Goal: Find specific page/section: Find specific page/section

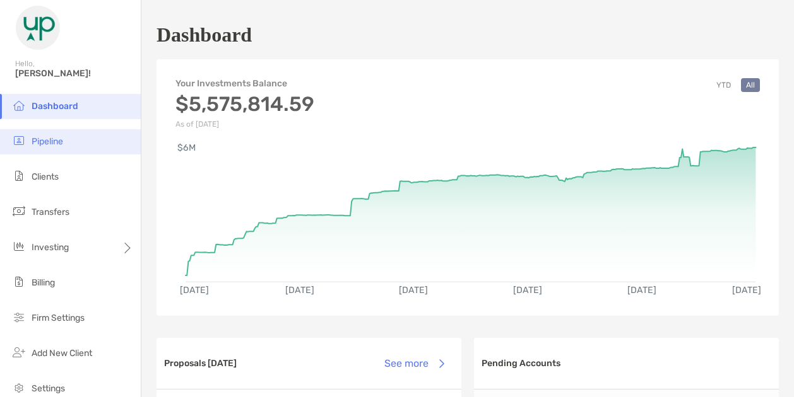
click at [42, 144] on span "Pipeline" at bounding box center [48, 141] width 32 height 11
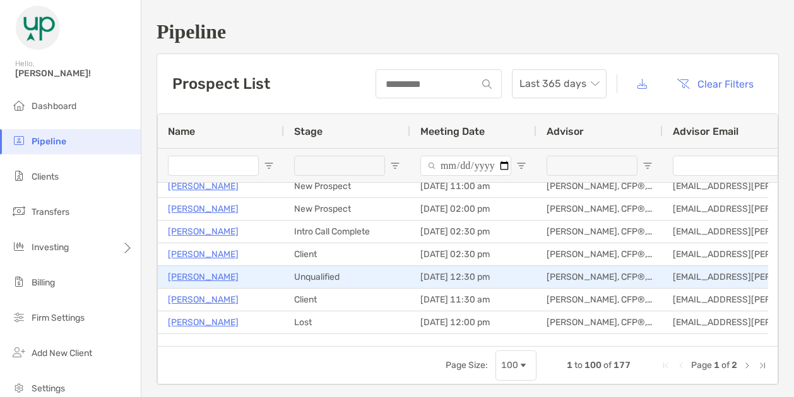
scroll to position [8, 0]
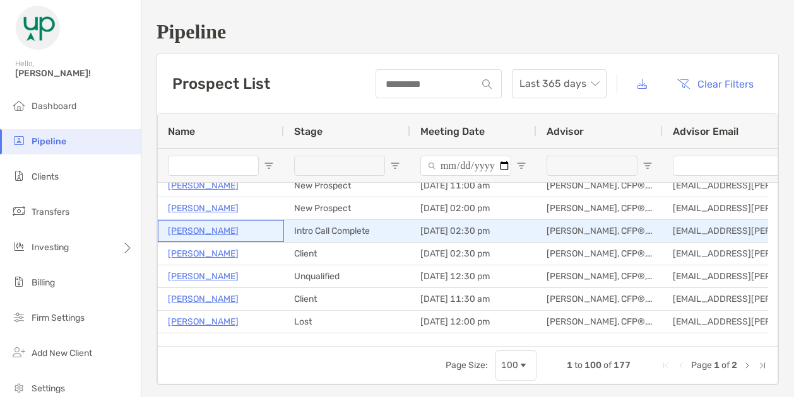
click at [221, 229] on p "[PERSON_NAME]" at bounding box center [203, 231] width 71 height 16
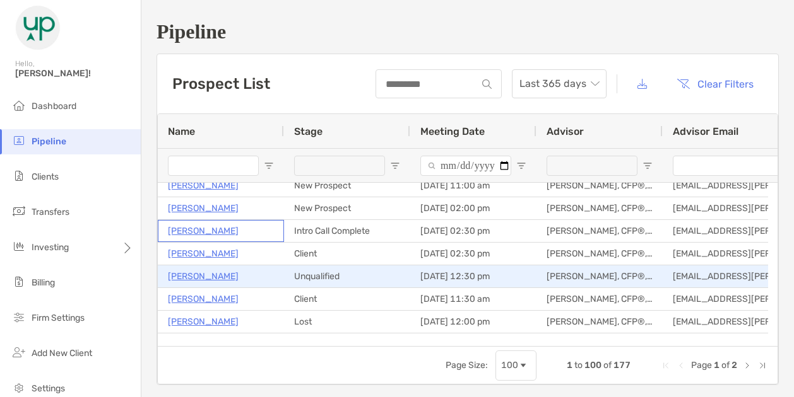
scroll to position [0, 0]
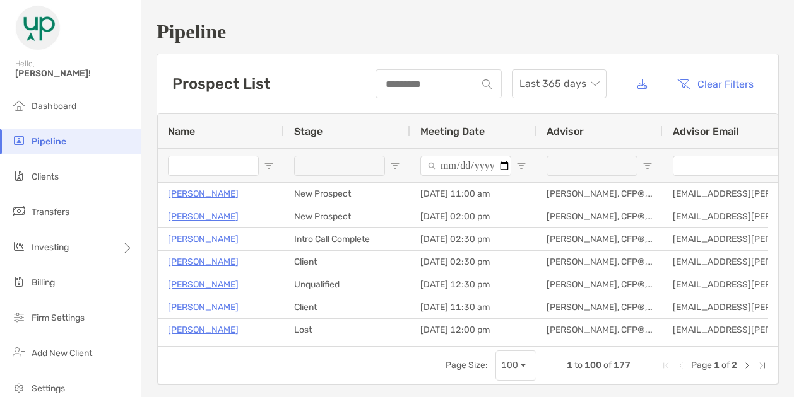
click at [392, 167] on span "Open Filter Menu" at bounding box center [395, 166] width 10 height 10
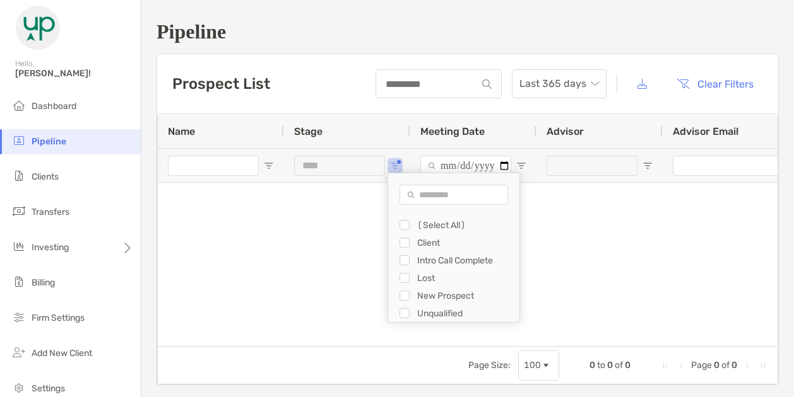
type input "**********"
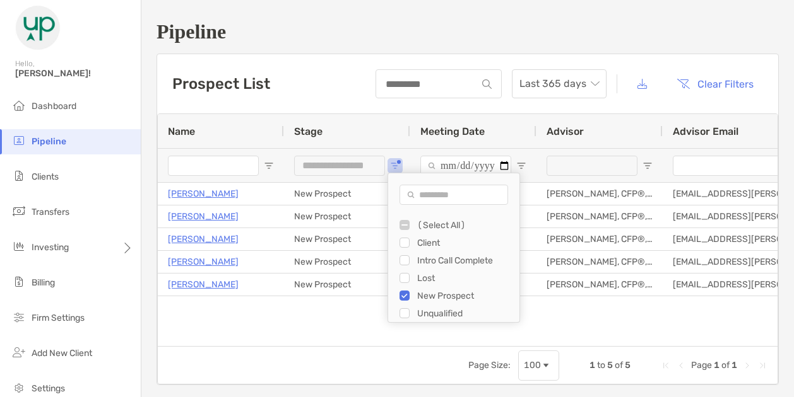
click at [278, 321] on div "[PERSON_NAME] New Prospect [DATE] 11:00 am [PERSON_NAME], CFP®, CFA®, CDFA® [EM…" at bounding box center [468, 260] width 620 height 154
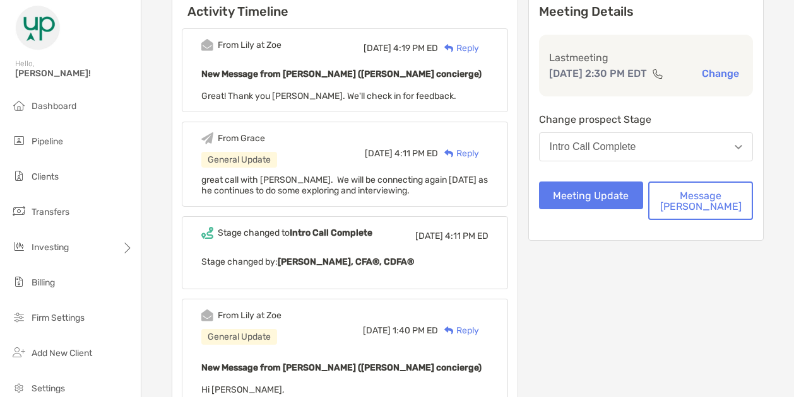
scroll to position [156, 0]
click at [473, 126] on div "From Grace General Update Fri, Aug 15 4:11 PM ED Reply great call with Mike. We…" at bounding box center [345, 163] width 326 height 85
